Goal: Task Accomplishment & Management: Manage account settings

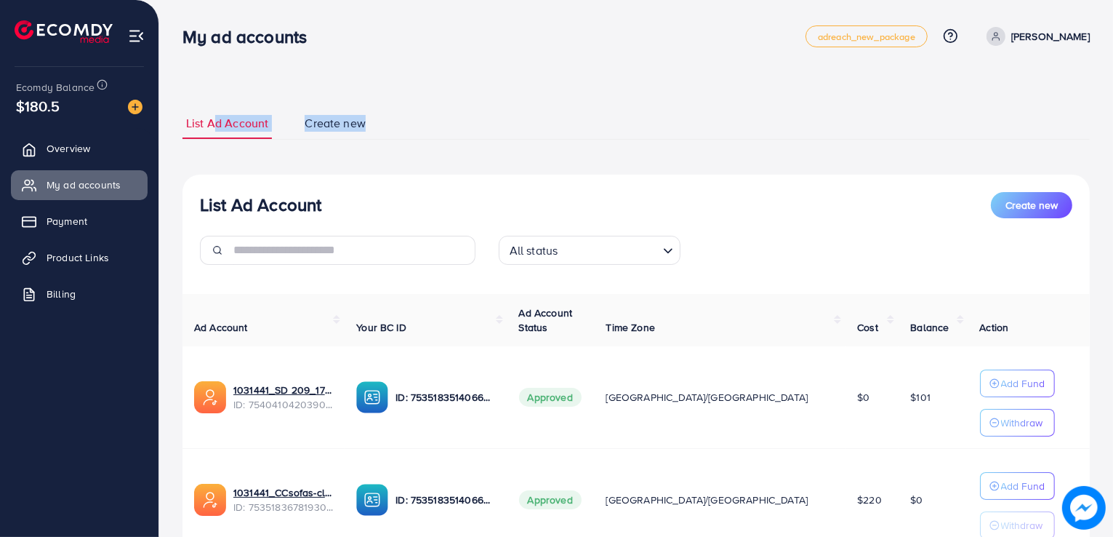
drag, startPoint x: 184, startPoint y: 36, endPoint x: 449, endPoint y: 149, distance: 288.3
click at [449, 149] on div "My ad accounts adreach_new_package Help Center Contact Support Plans and Pricin…" at bounding box center [556, 328] width 1113 height 656
click at [449, 149] on div "List Ad Account Create new List Ad Account Create new All status Loading... Ad …" at bounding box center [635, 361] width 907 height 507
drag, startPoint x: 58, startPoint y: 106, endPoint x: 15, endPoint y: 91, distance: 46.2
click at [15, 91] on div "Ecomdy Balance $180.5" at bounding box center [79, 97] width 135 height 61
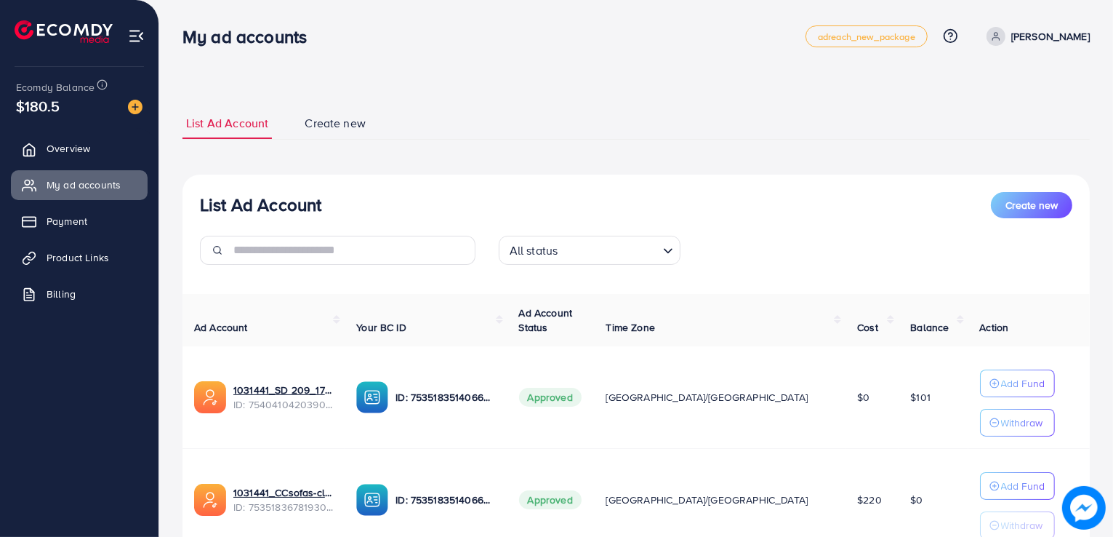
click at [15, 91] on div "Ecomdy Balance $180.5" at bounding box center [79, 97] width 135 height 61
drag, startPoint x: 15, startPoint y: 91, endPoint x: 48, endPoint y: 109, distance: 38.1
click at [48, 109] on div "Ecomdy Balance $180.5" at bounding box center [79, 97] width 135 height 61
click at [48, 109] on span "$180.5" at bounding box center [38, 105] width 44 height 21
click at [55, 109] on span "$180.5" at bounding box center [38, 105] width 44 height 21
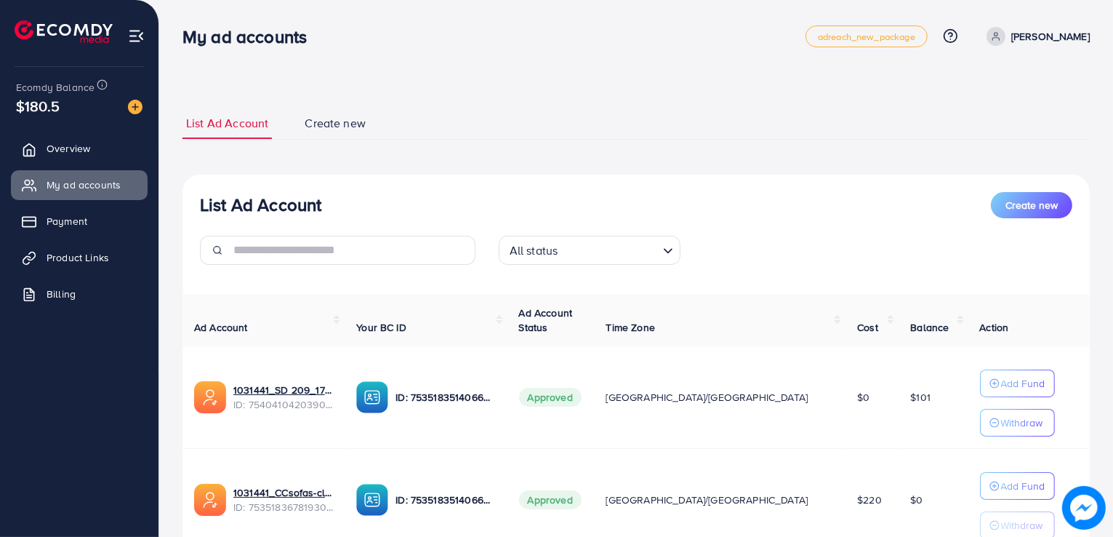
drag, startPoint x: 55, startPoint y: 109, endPoint x: 1, endPoint y: 89, distance: 58.2
click at [1, 89] on div "Ecomdy Balance $180.5 Overview My ad accounts Payment Product Links Billing" at bounding box center [79, 268] width 159 height 537
click at [61, 97] on div "$180.5" at bounding box center [79, 105] width 127 height 21
drag, startPoint x: 185, startPoint y: 40, endPoint x: 365, endPoint y: 34, distance: 180.4
click at [365, 34] on div "My ad accounts" at bounding box center [493, 36] width 623 height 21
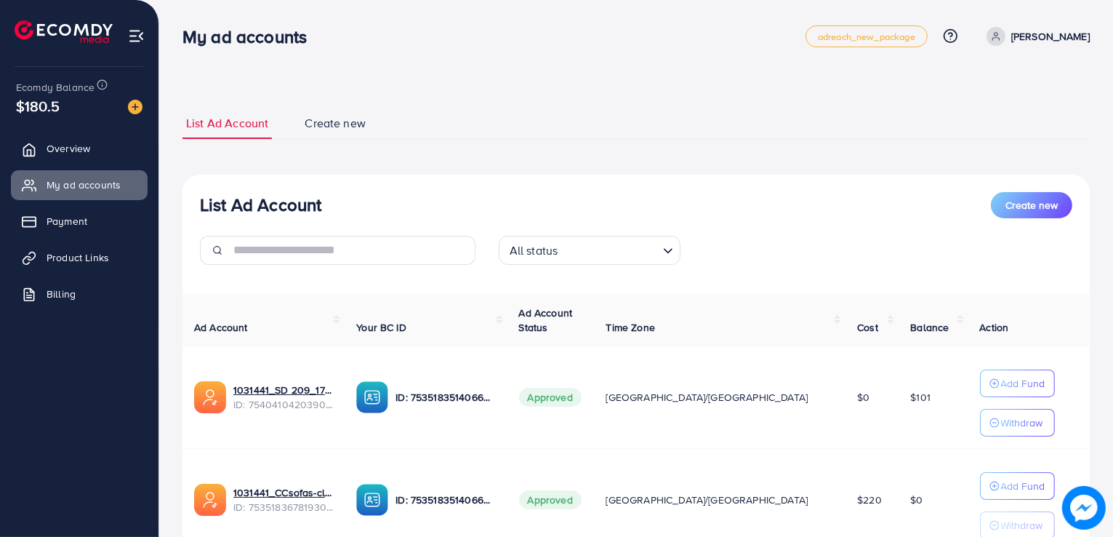
click at [283, 34] on h3 "My ad accounts" at bounding box center [250, 36] width 136 height 21
drag, startPoint x: 299, startPoint y: 153, endPoint x: 393, endPoint y: 148, distance: 94.6
click at [393, 148] on div "List Ad Account Create new List Ad Account Create new All status Loading... Ad …" at bounding box center [635, 361] width 907 height 507
drag, startPoint x: 393, startPoint y: 148, endPoint x: 302, endPoint y: 114, distance: 97.1
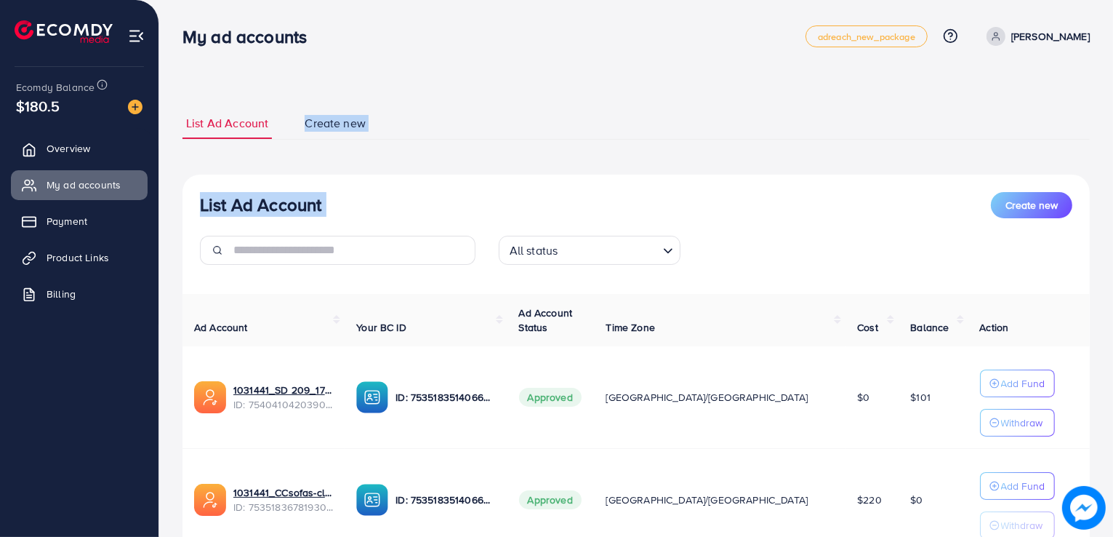
click at [302, 114] on div "List Ad Account Create new List Ad Account Create new All status Loading... Ad …" at bounding box center [635, 361] width 907 height 507
click at [302, 114] on link "Create new" at bounding box center [335, 123] width 68 height 31
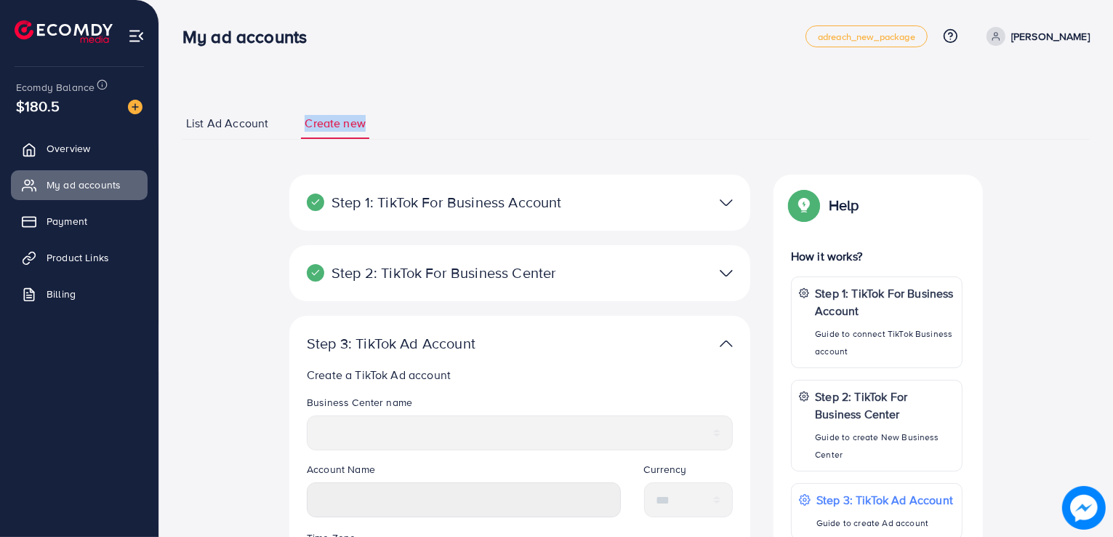
click at [229, 128] on span "List Ad Account" at bounding box center [227, 123] width 82 height 17
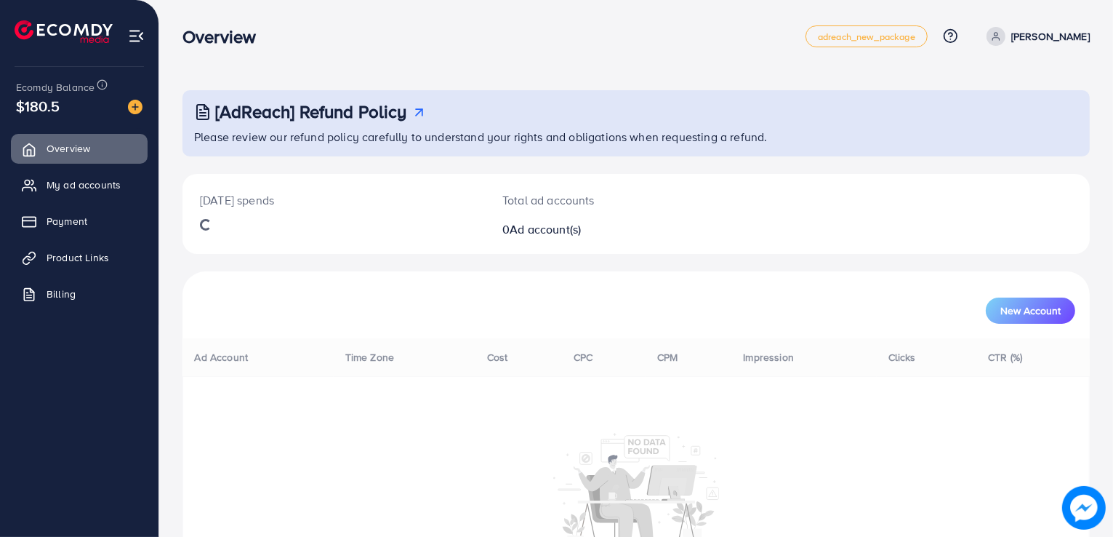
click at [152, 33] on div at bounding box center [79, 26] width 159 height 52
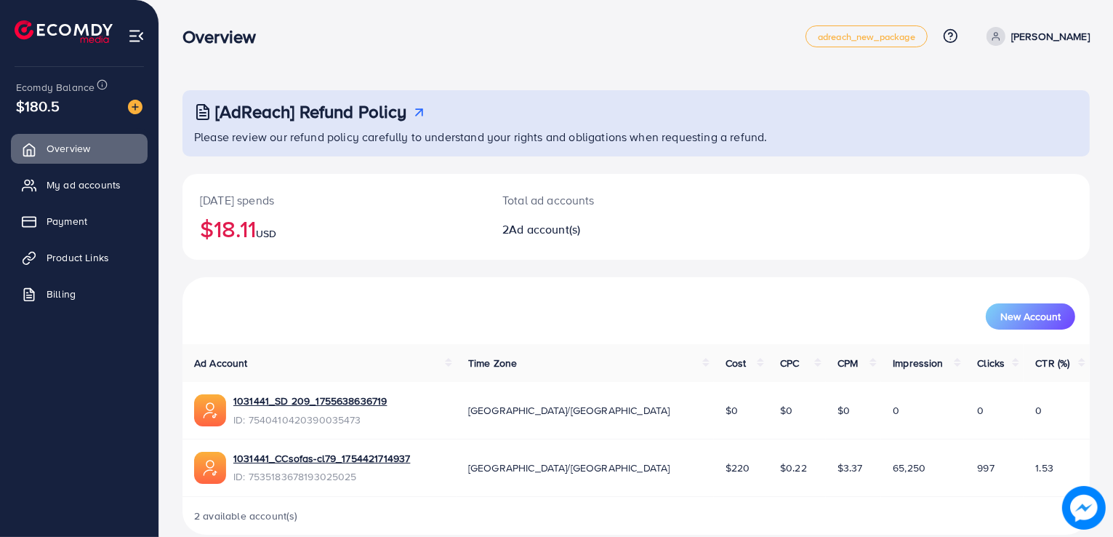
click at [191, 43] on h3 "Overview" at bounding box center [224, 36] width 85 height 21
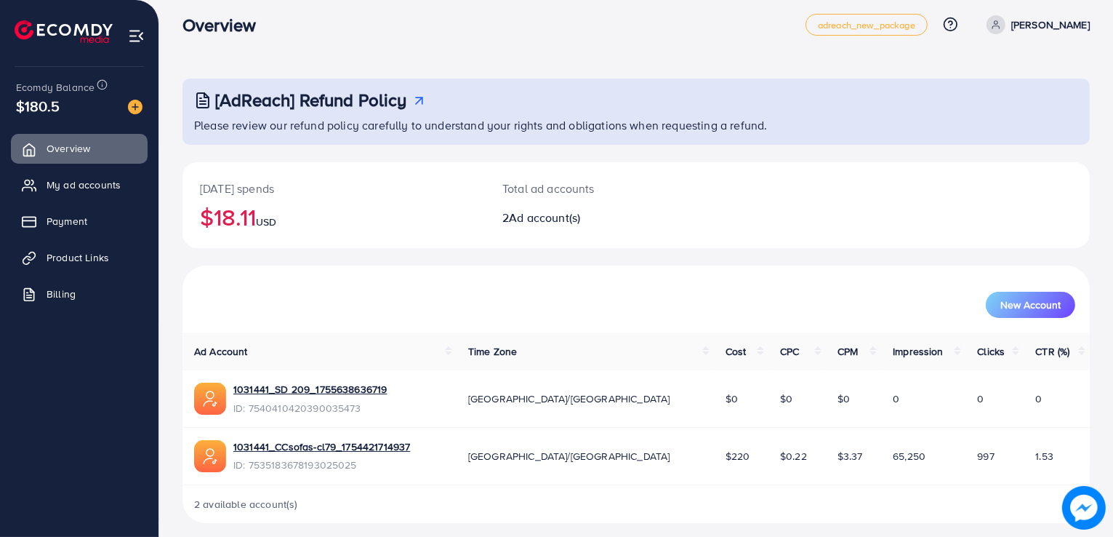
scroll to position [20, 0]
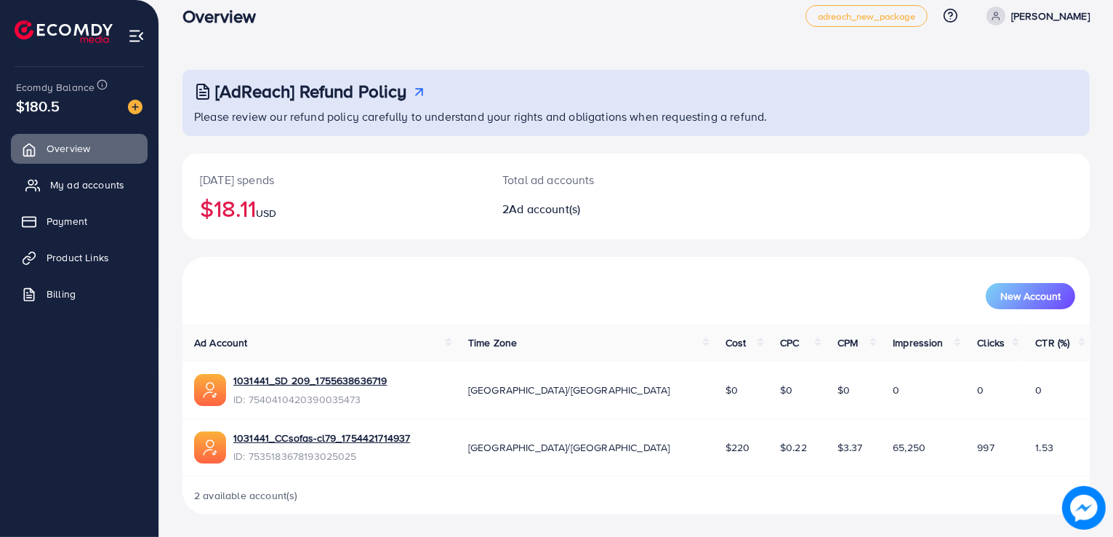
click at [54, 192] on span "My ad accounts" at bounding box center [87, 184] width 74 height 15
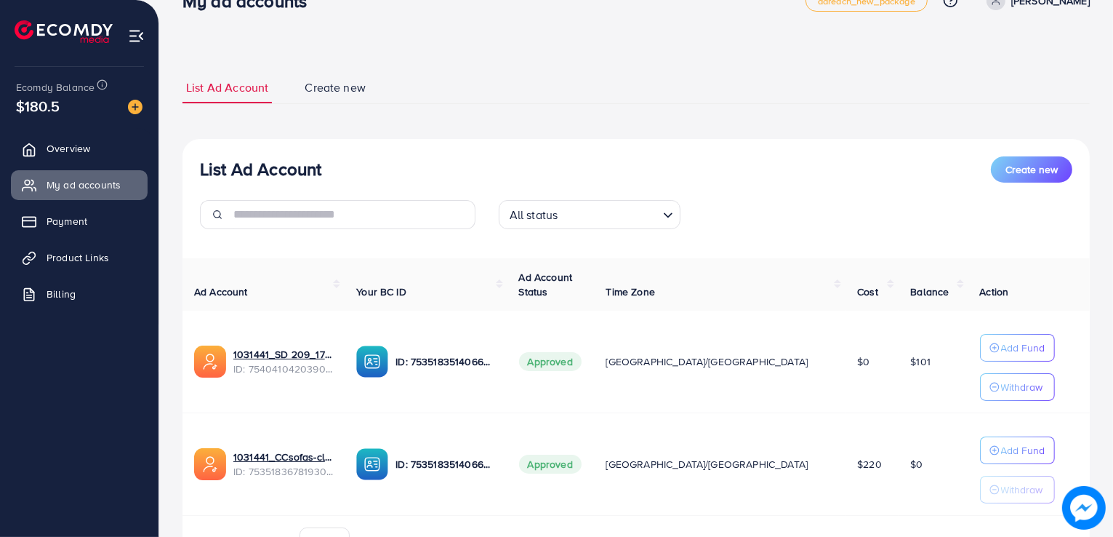
scroll to position [48, 0]
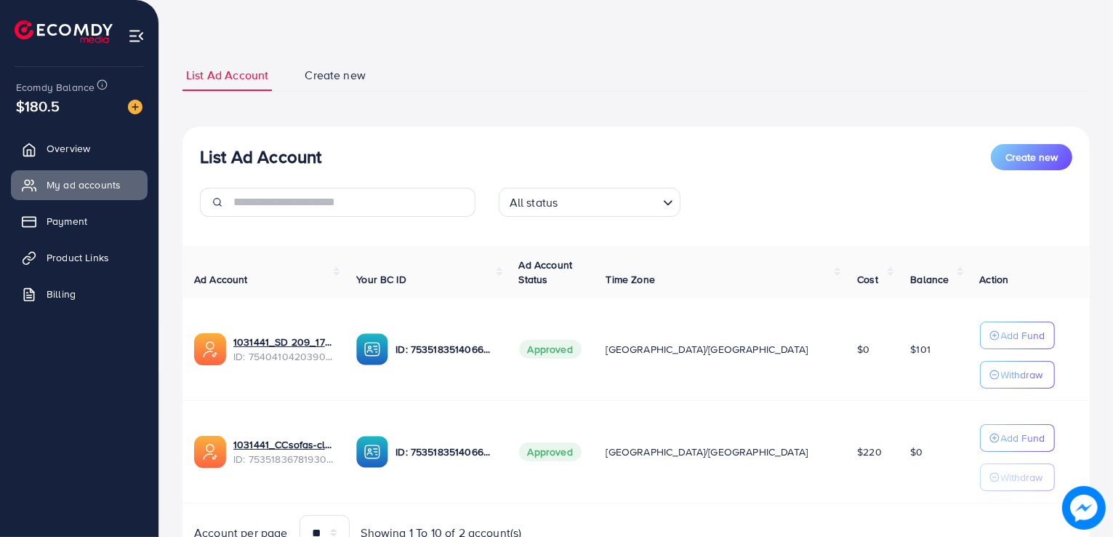
click at [857, 348] on span "$0" at bounding box center [863, 349] width 12 height 15
drag, startPoint x: 800, startPoint y: 348, endPoint x: 811, endPoint y: 349, distance: 11.7
click at [846, 349] on td "$0" at bounding box center [872, 349] width 53 height 103
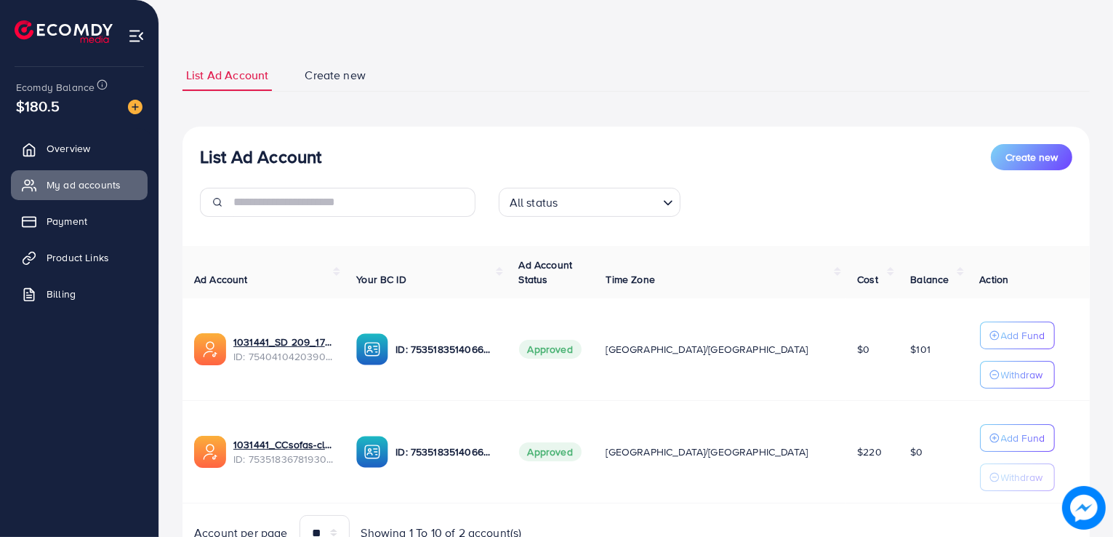
drag, startPoint x: 799, startPoint y: 451, endPoint x: 822, endPoint y: 451, distance: 23.3
click at [857, 451] on span "$220" at bounding box center [869, 451] width 25 height 15
drag, startPoint x: 822, startPoint y: 451, endPoint x: 798, endPoint y: 453, distance: 24.0
click at [857, 453] on span "$220" at bounding box center [869, 451] width 25 height 15
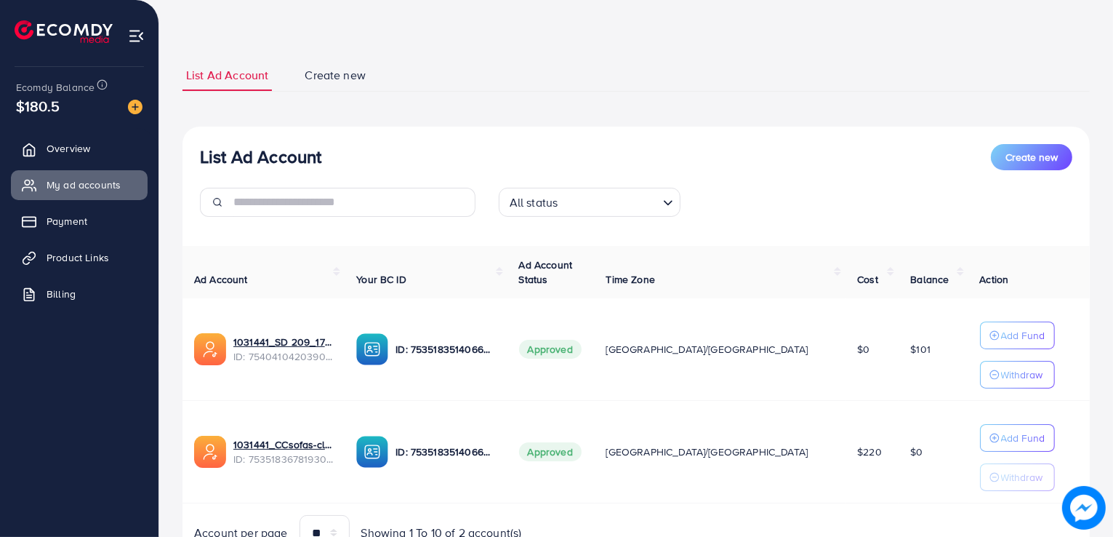
click at [857, 453] on span "$220" at bounding box center [869, 451] width 25 height 15
drag, startPoint x: 798, startPoint y: 453, endPoint x: 827, endPoint y: 453, distance: 28.4
click at [846, 453] on td "$220" at bounding box center [872, 452] width 53 height 103
drag, startPoint x: 827, startPoint y: 453, endPoint x: 791, endPoint y: 460, distance: 36.4
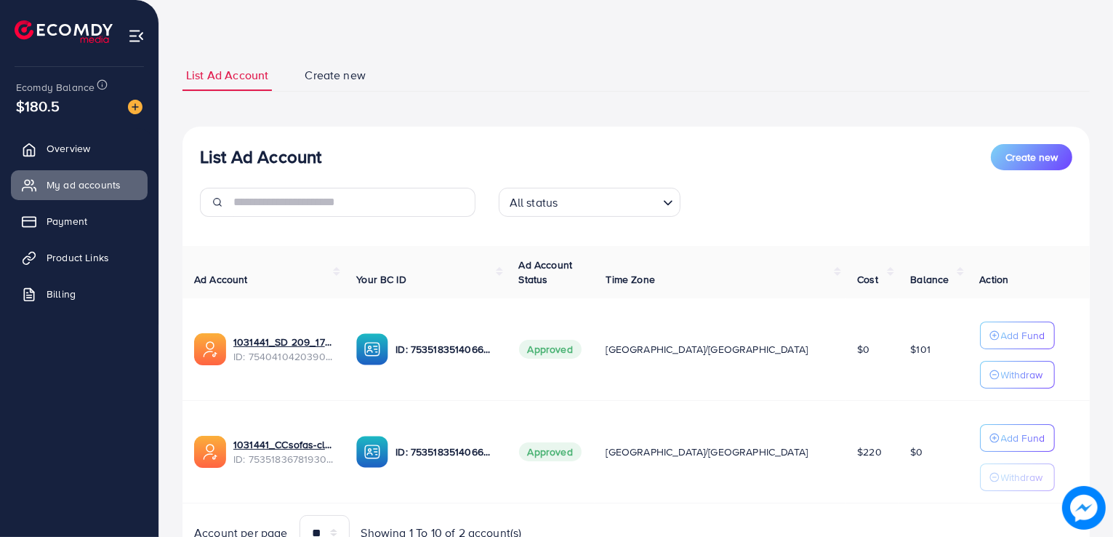
click at [846, 460] on td "$220" at bounding box center [872, 452] width 53 height 103
click at [836, 521] on div "Account per page ** ** ** *** Showing 1 To 10 of 2 account(s)" at bounding box center [636, 532] width 931 height 35
drag, startPoint x: 518, startPoint y: 92, endPoint x: 165, endPoint y: 74, distance: 353.1
click at [165, 74] on div "List Ad Account Create new List Ad Account Create new All status Loading... Ad …" at bounding box center [636, 280] width 954 height 656
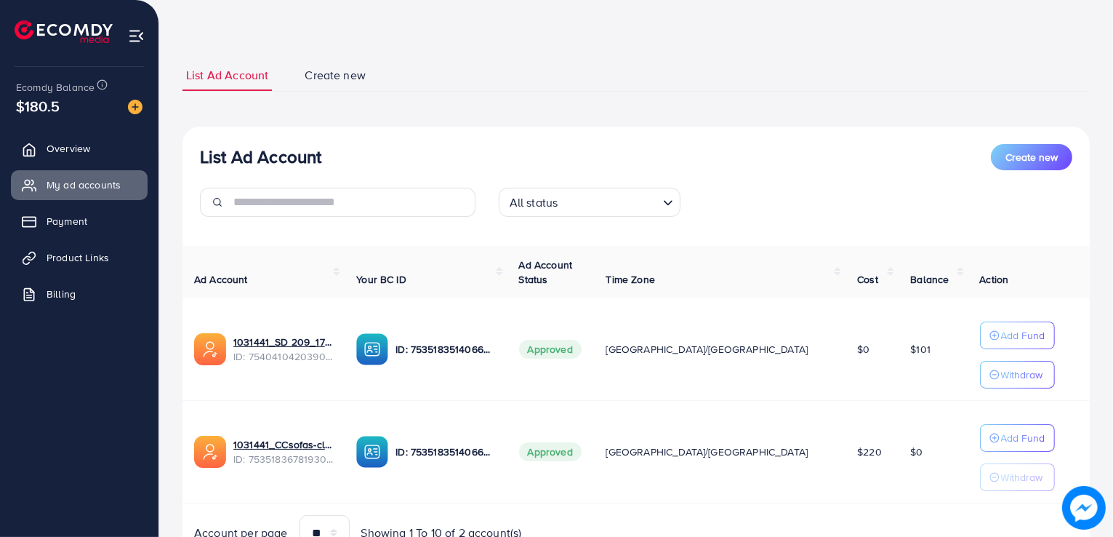
click at [165, 74] on div "List Ad Account Create new List Ad Account Create new All status Loading... Ad …" at bounding box center [636, 280] width 954 height 656
